Goal: Task Accomplishment & Management: Complete application form

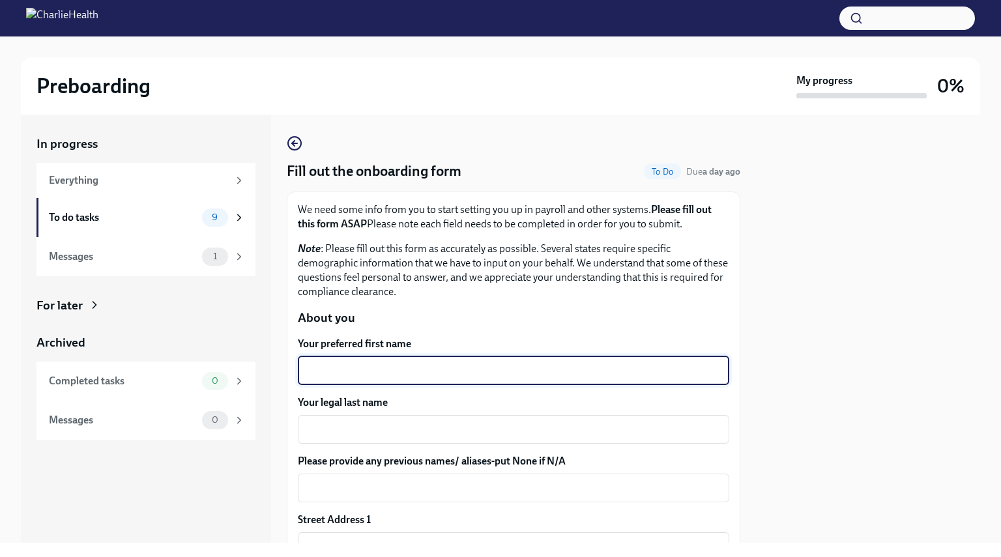
click at [615, 366] on textarea "Your preferred first name" at bounding box center [514, 371] width 416 height 16
type textarea "[PERSON_NAME]"
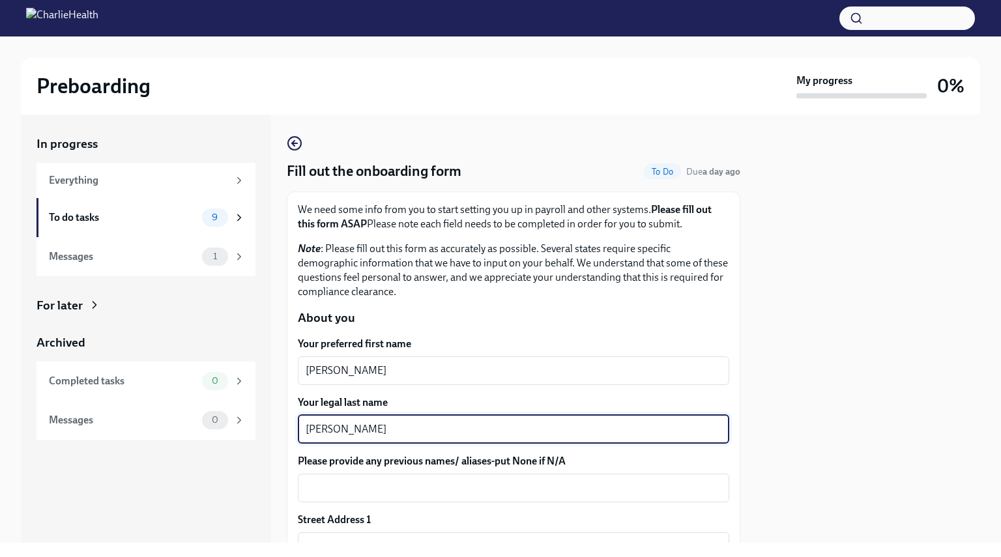
type textarea "[PERSON_NAME]"
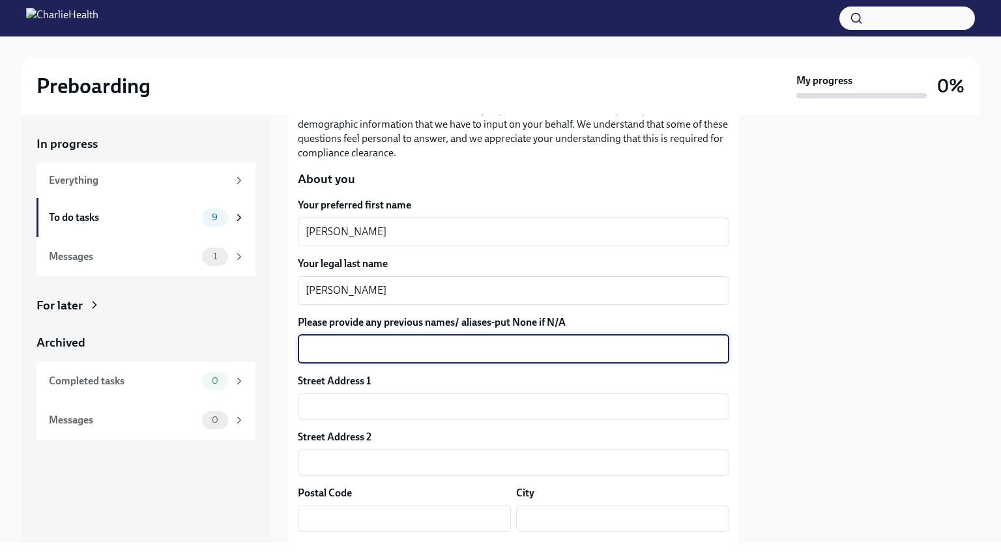
scroll to position [159, 0]
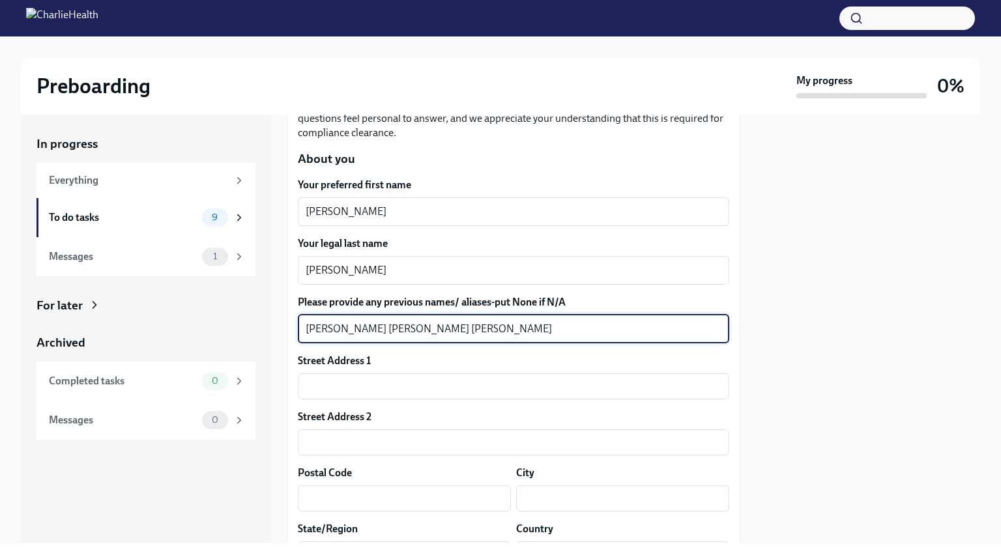
type textarea "[PERSON_NAME] [PERSON_NAME] [PERSON_NAME]"
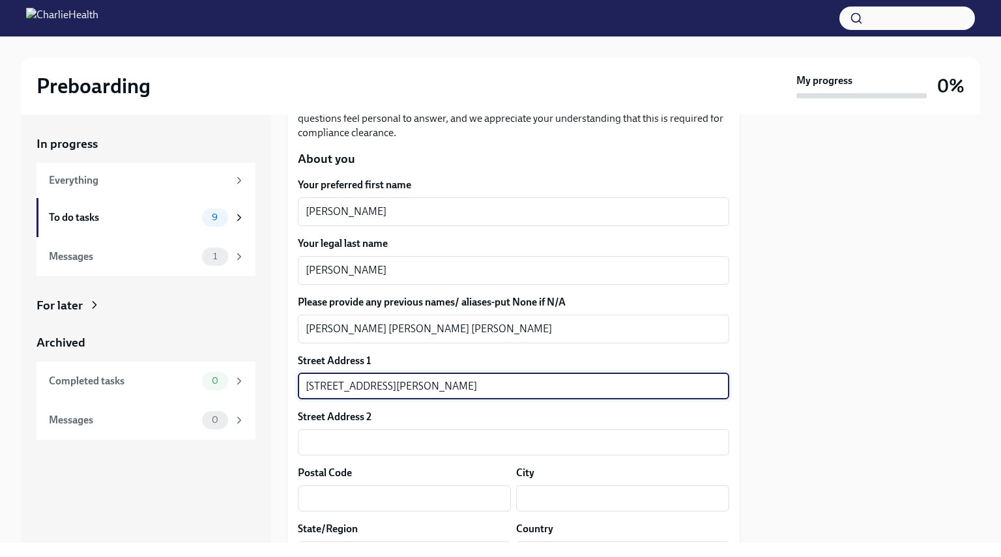
type input "[STREET_ADDRESS][PERSON_NAME]"
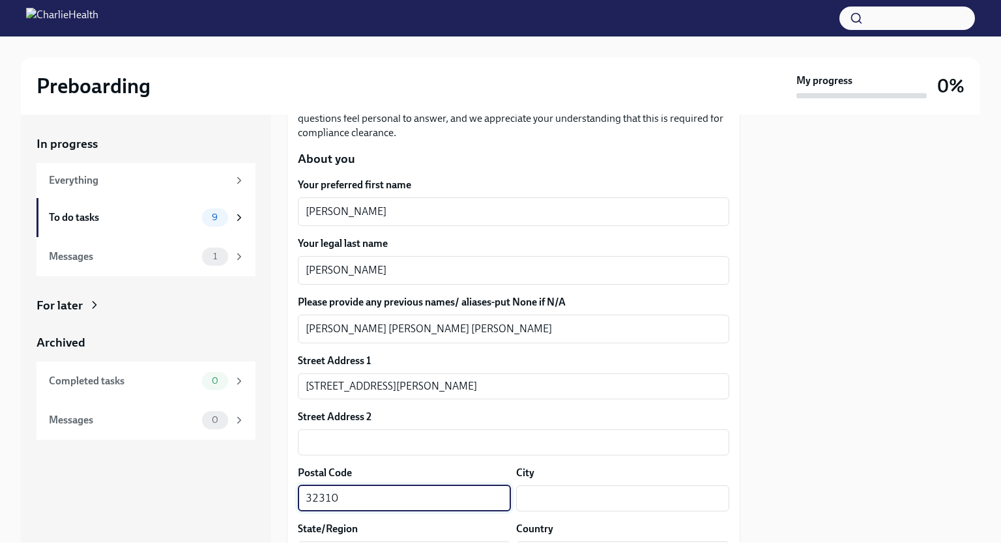
type input "32310"
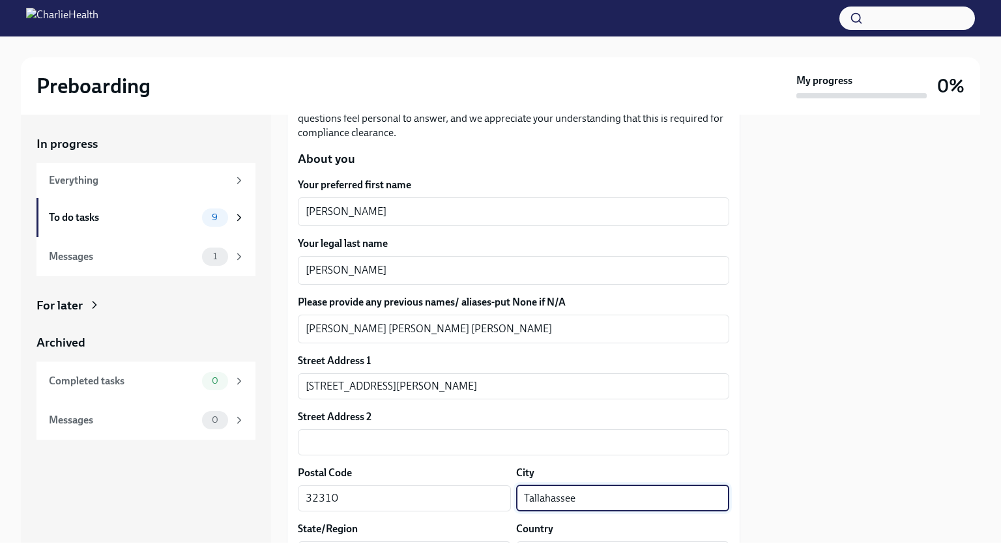
type input "Tallahassee"
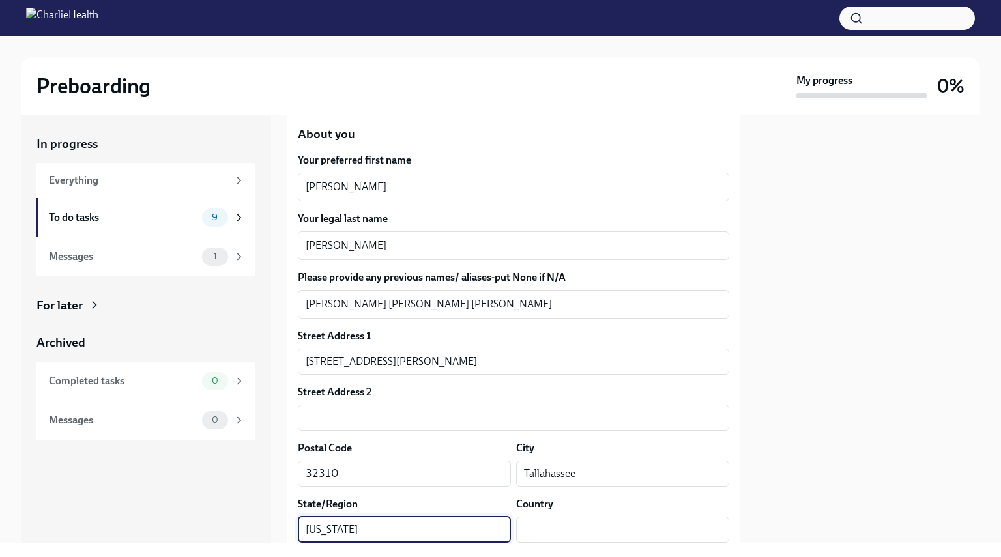
type input "[US_STATE]"
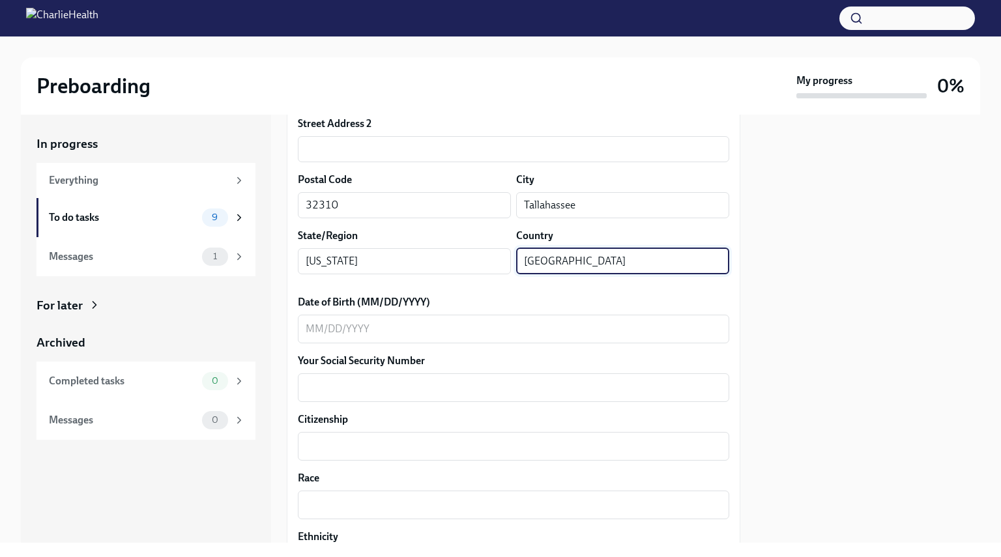
scroll to position [454, 0]
type input "[GEOGRAPHIC_DATA]"
click at [450, 318] on div "x ​" at bounding box center [514, 327] width 432 height 29
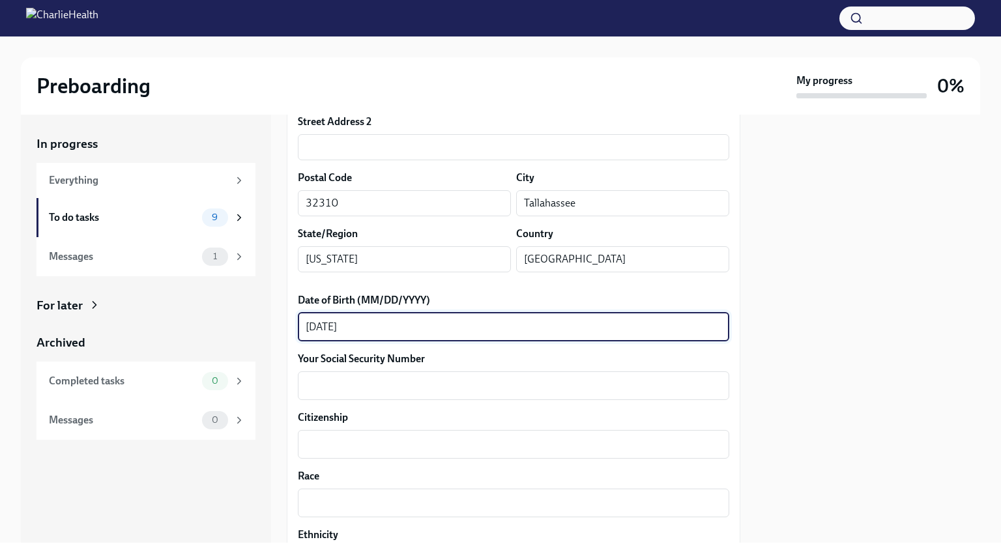
type textarea "[DATE]"
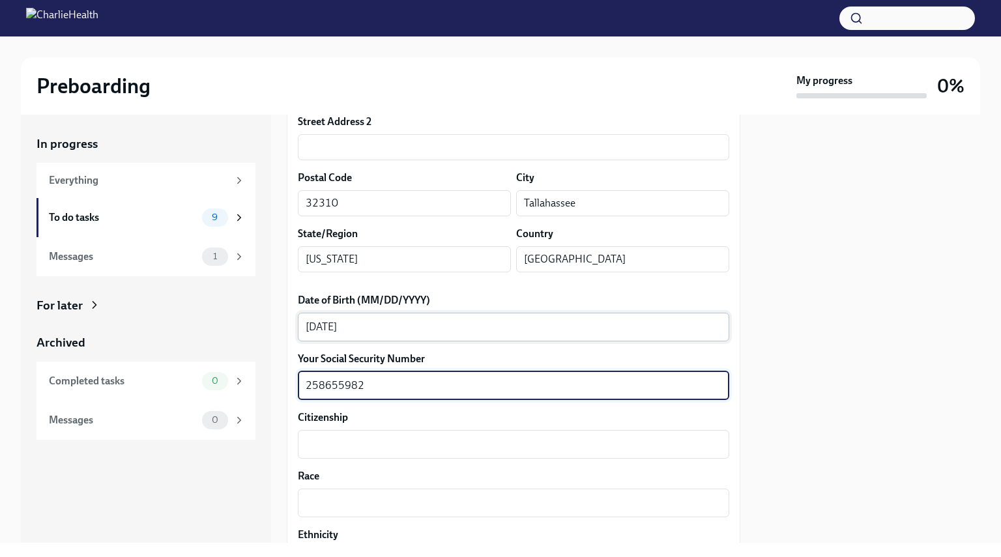
type textarea "258655982"
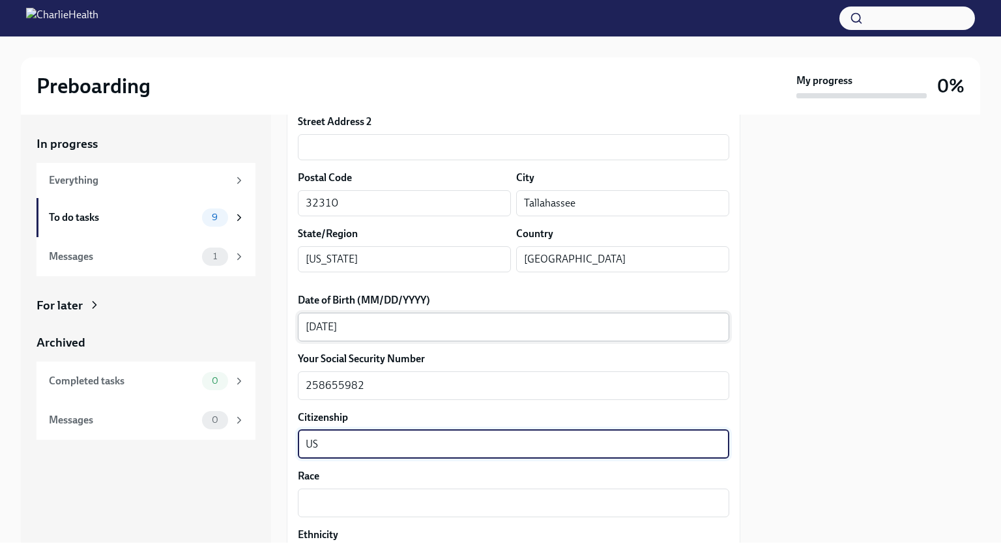
type textarea "US"
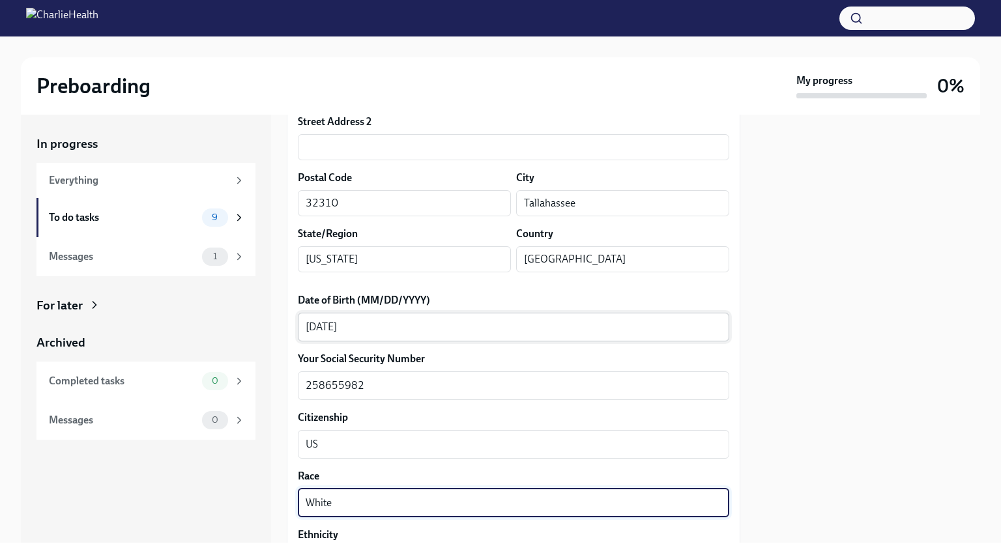
type textarea "White"
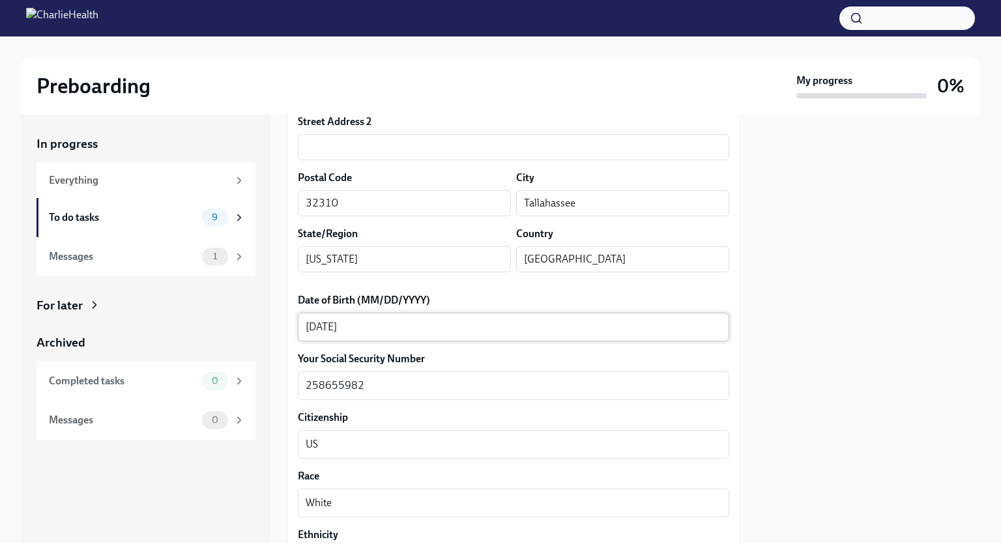
scroll to position [687, 0]
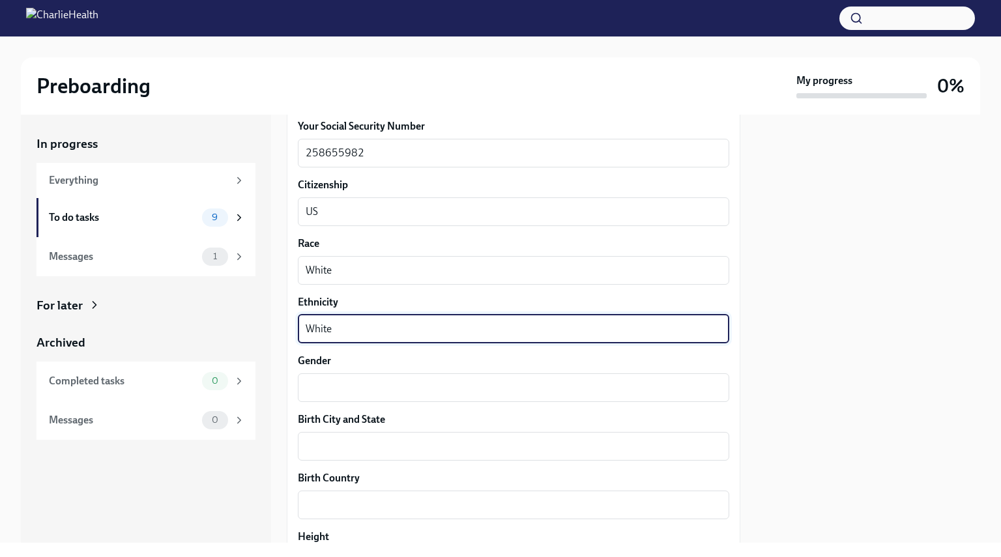
type textarea "White"
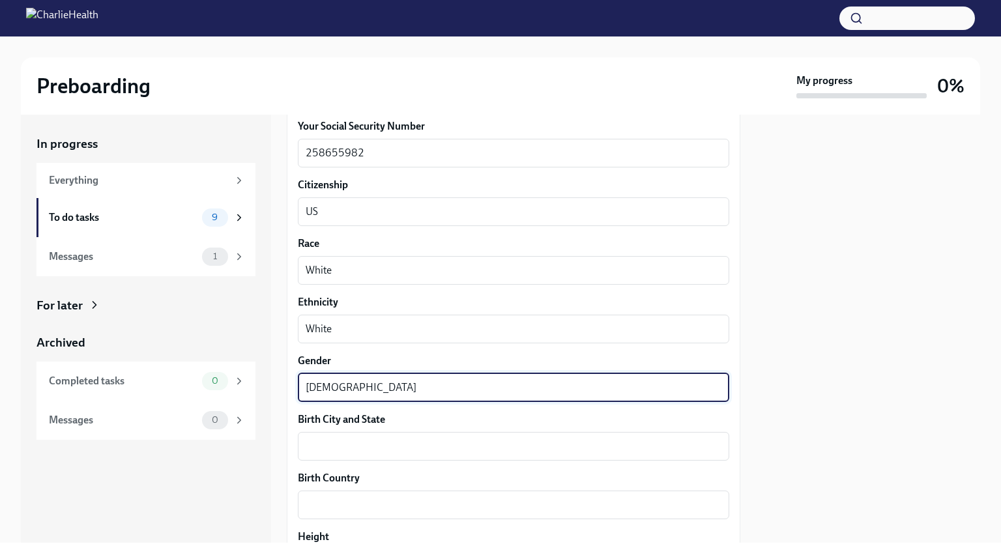
type textarea "[DEMOGRAPHIC_DATA]"
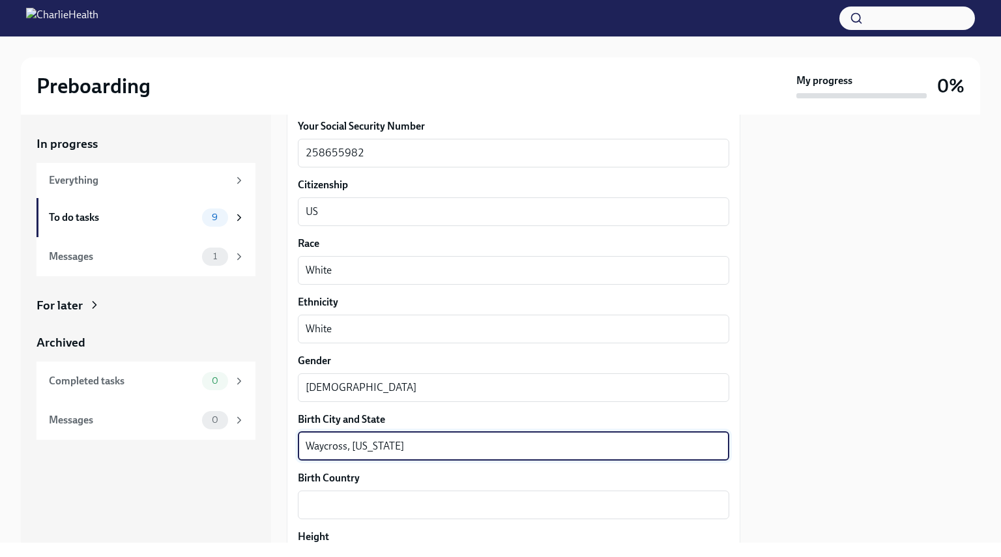
type textarea "Waycross, [US_STATE]"
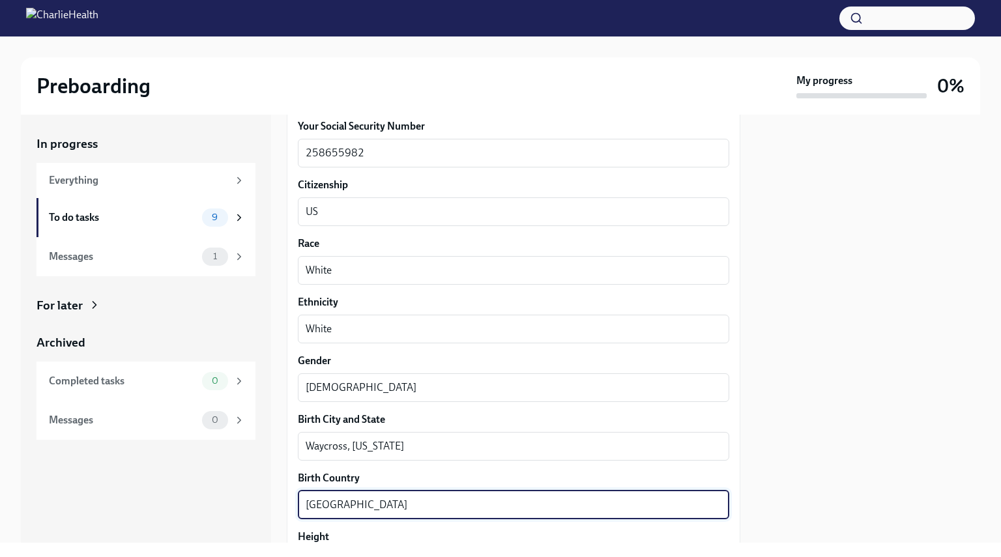
type textarea "[GEOGRAPHIC_DATA]"
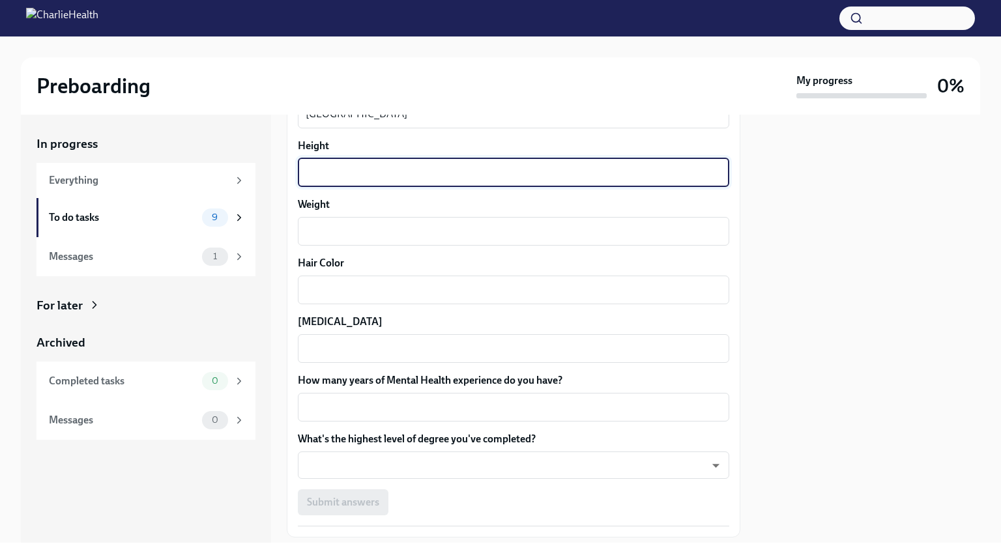
scroll to position [1115, 0]
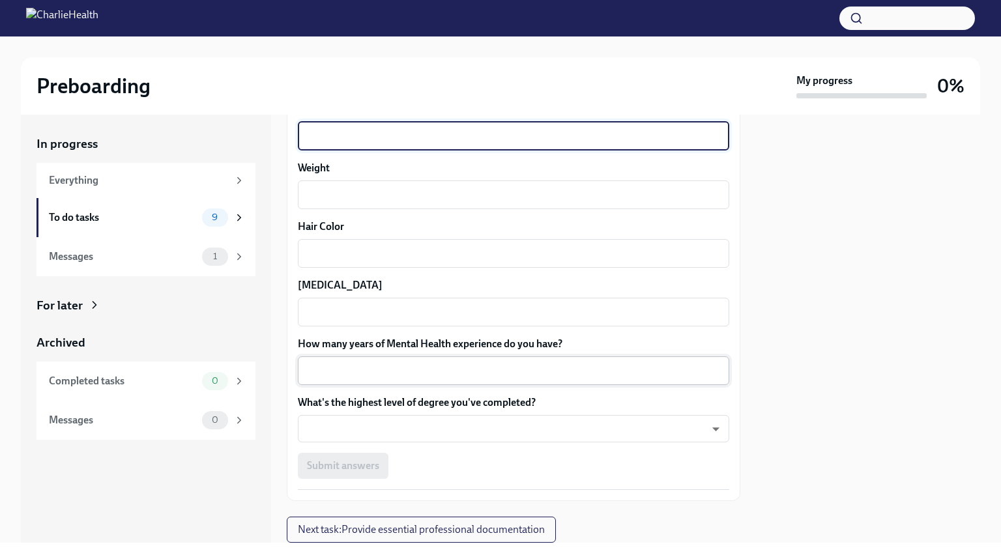
click at [440, 368] on textarea "How many years of Mental Health experience do you have?" at bounding box center [514, 371] width 416 height 16
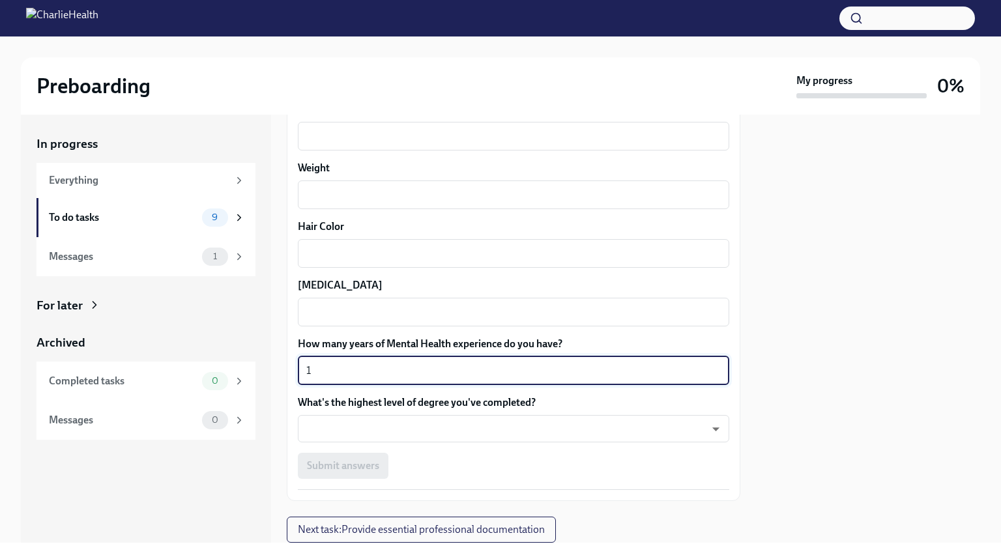
type textarea "1"
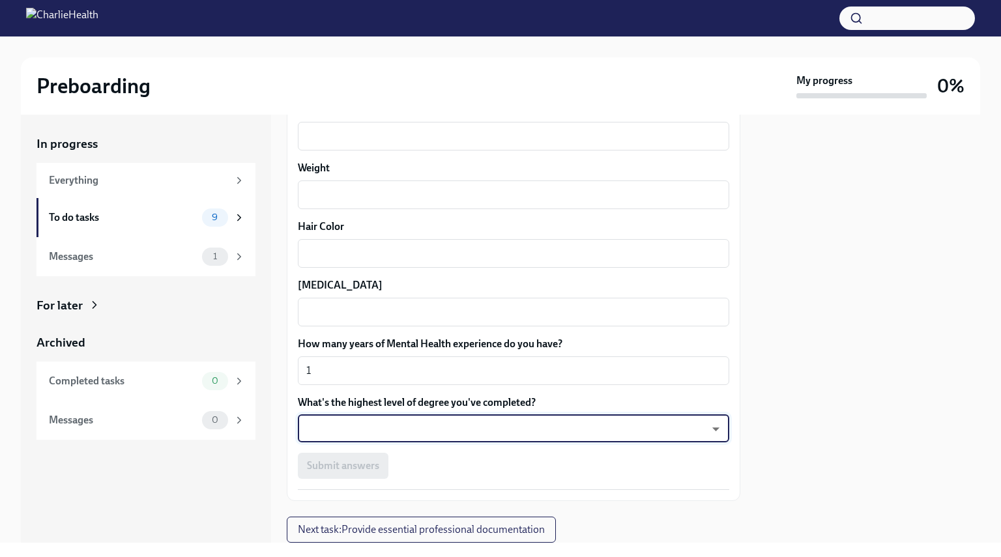
click at [498, 435] on body "Preboarding My progress 0% In progress Everything To do tasks 9 Messages 1 For …" at bounding box center [500, 278] width 1001 height 557
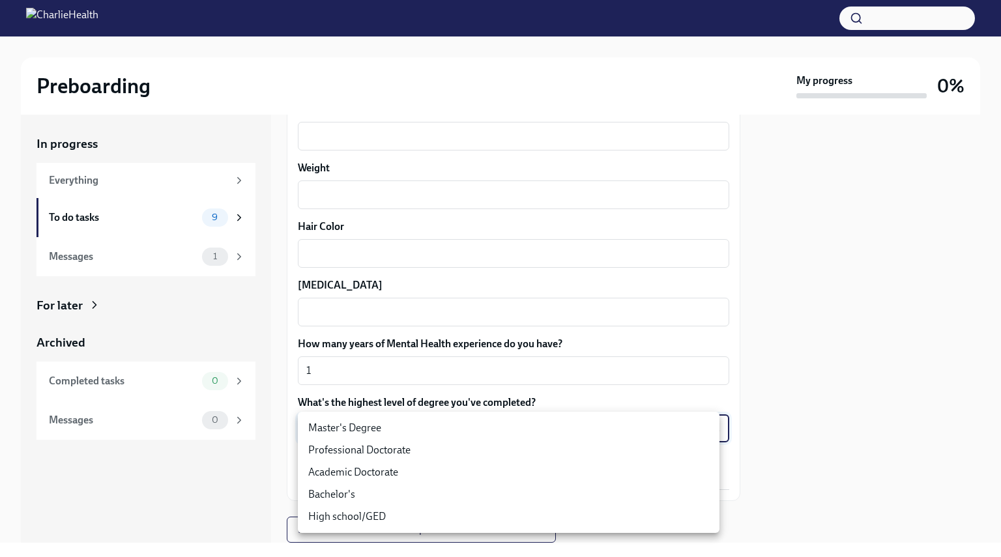
click at [395, 434] on li "Master's Degree" at bounding box center [509, 428] width 422 height 22
type input "2vBr-ghkD"
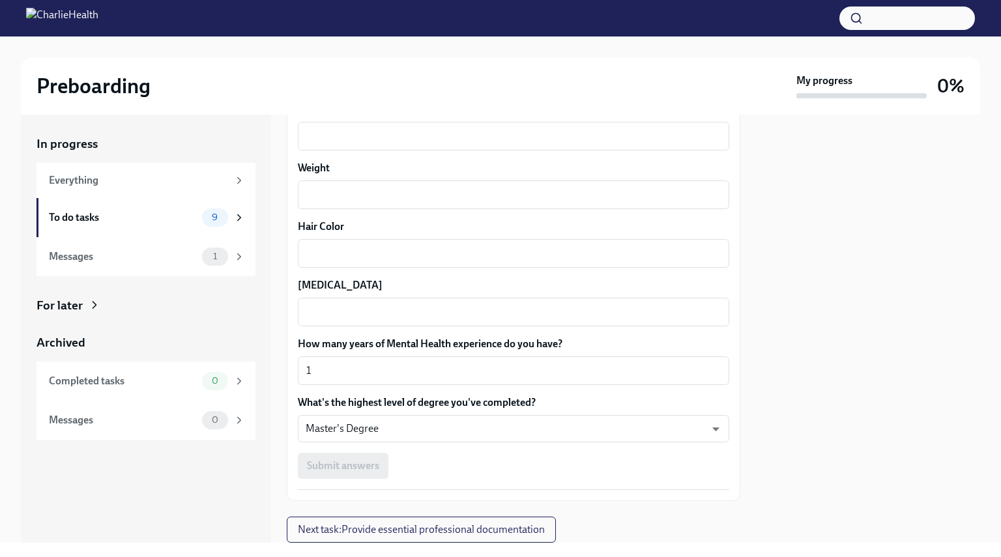
click at [434, 460] on div "Submit answers" at bounding box center [514, 466] width 432 height 26
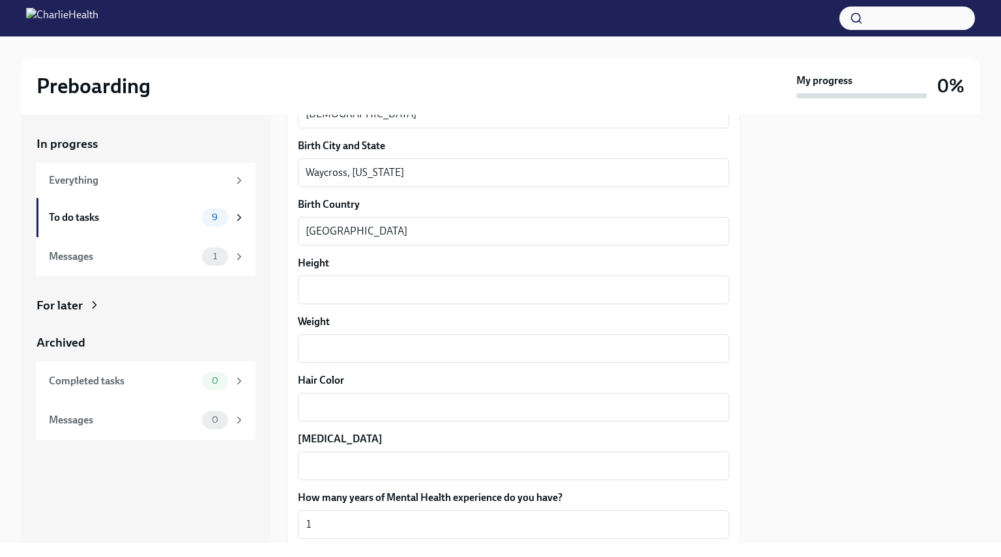
scroll to position [1155, 0]
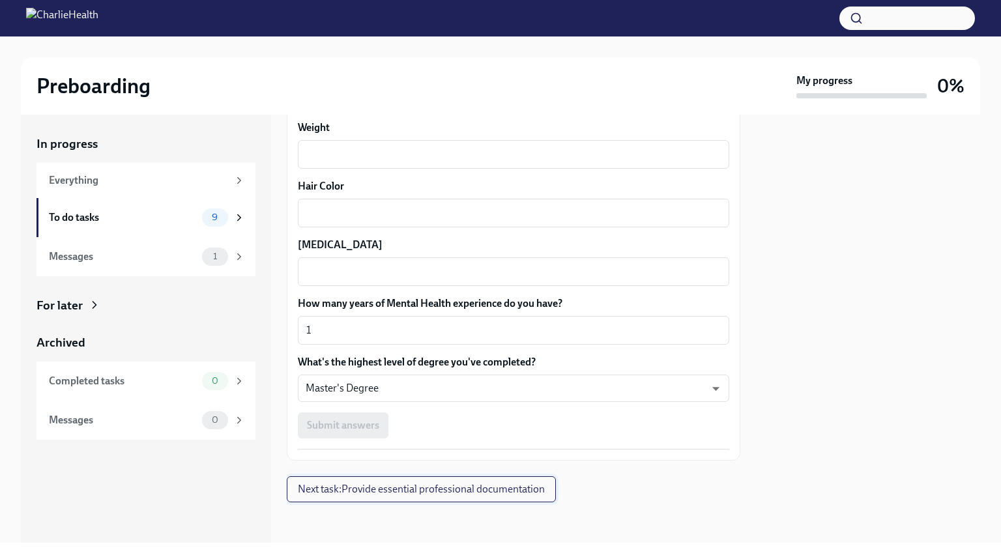
click at [423, 496] on button "Next task : Provide essential professional documentation" at bounding box center [421, 490] width 269 height 26
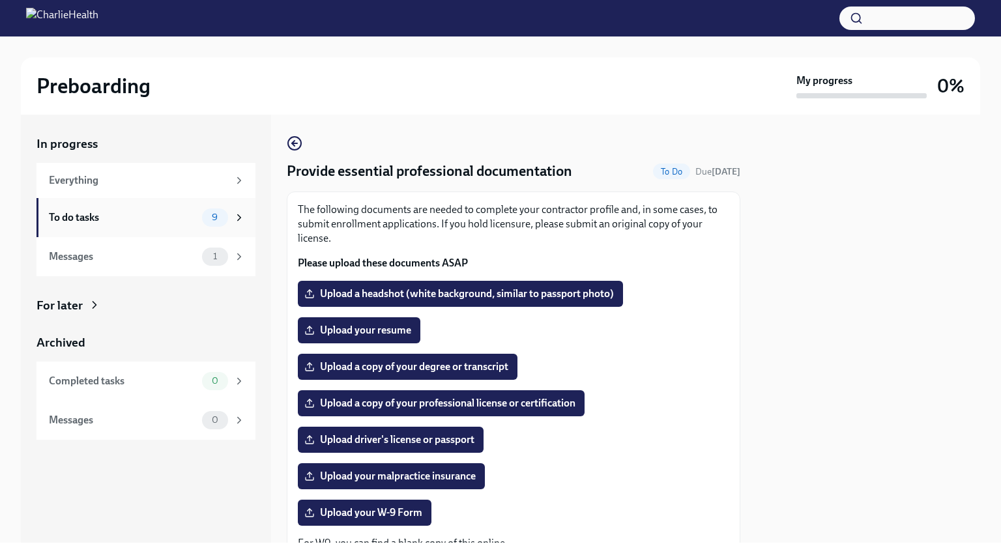
click at [235, 216] on icon at bounding box center [239, 218] width 12 height 12
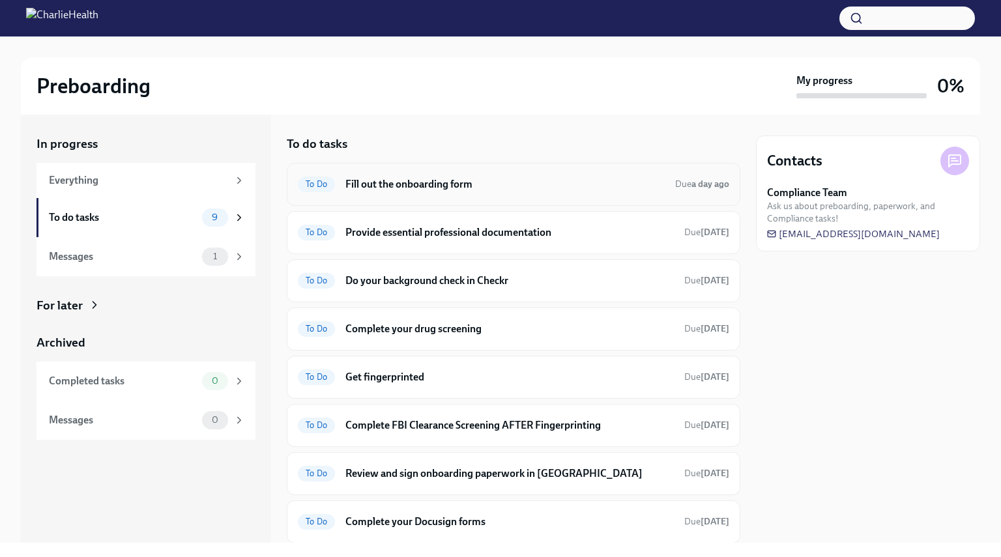
click at [446, 183] on h6 "Fill out the onboarding form" at bounding box center [505, 184] width 319 height 14
